Goal: Find specific page/section: Find specific page/section

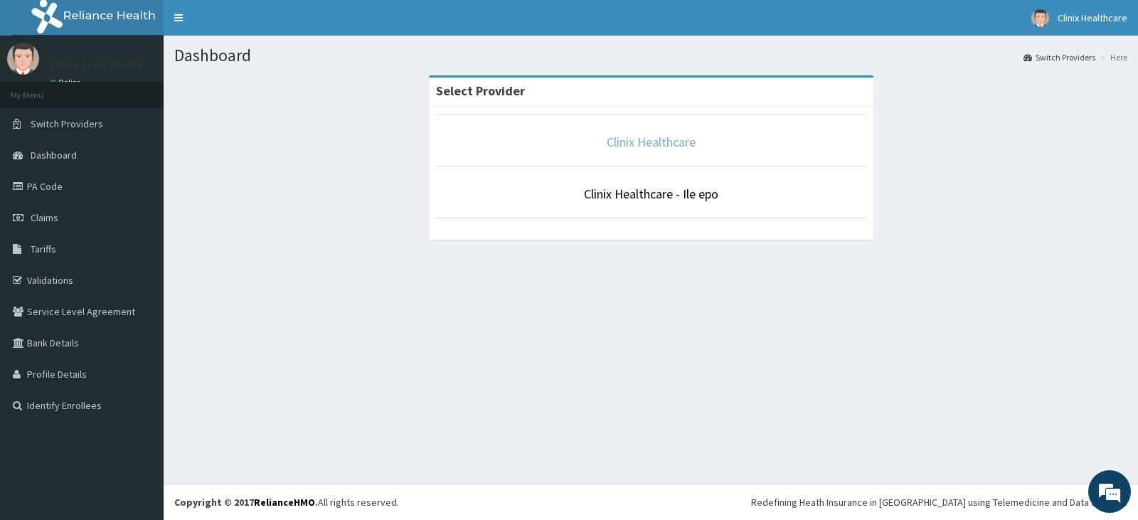
click at [655, 142] on link "Clinix Healthcare" at bounding box center [651, 142] width 89 height 16
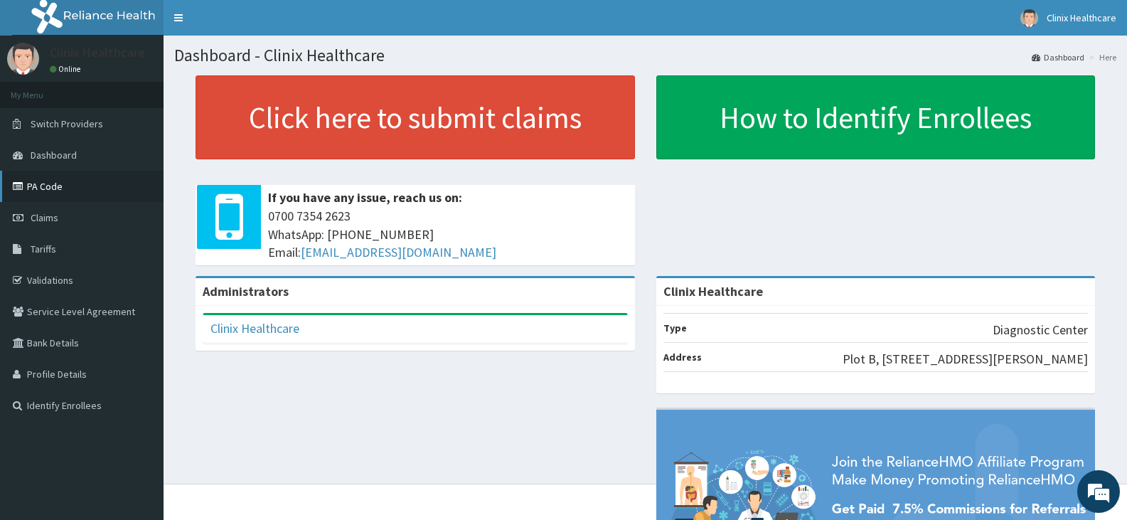
click at [89, 191] on link "PA Code" at bounding box center [82, 186] width 164 height 31
